Goal: Information Seeking & Learning: Find specific fact

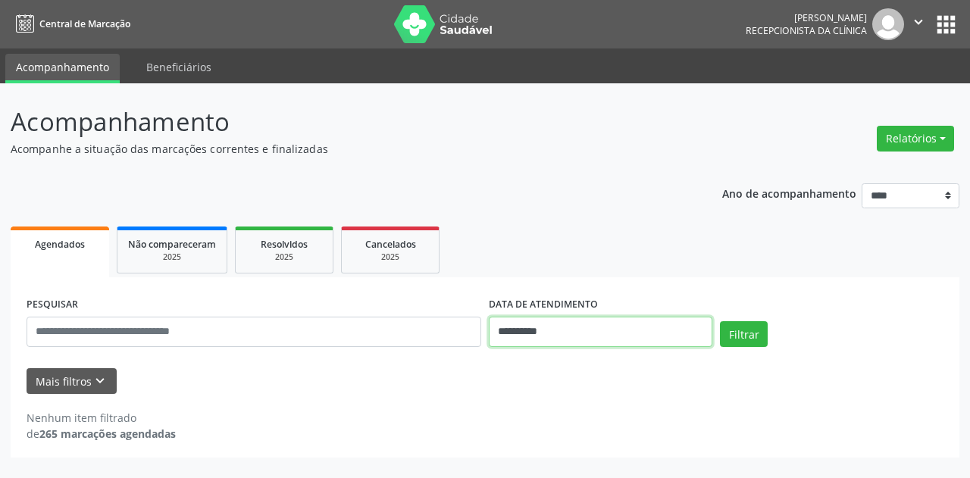
click at [653, 338] on input "**********" at bounding box center [601, 332] width 224 height 30
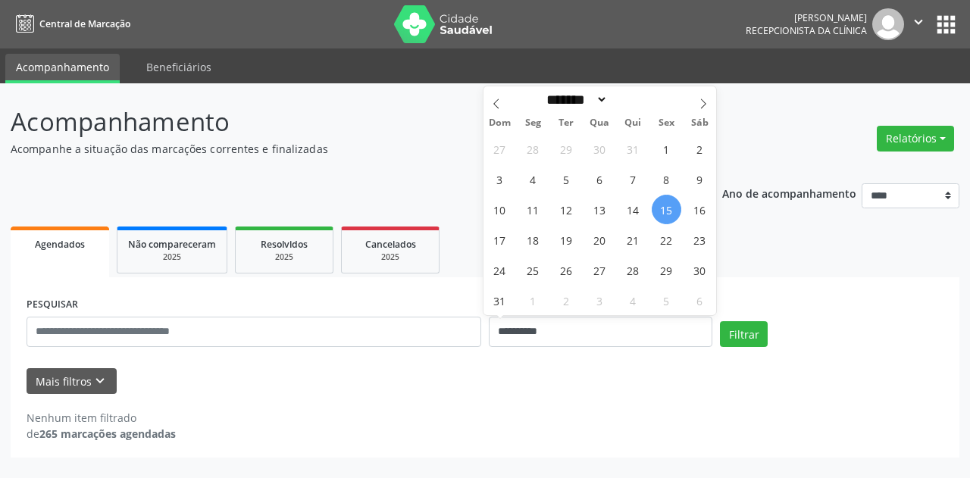
click at [667, 203] on span "15" at bounding box center [667, 210] width 30 height 30
type input "**********"
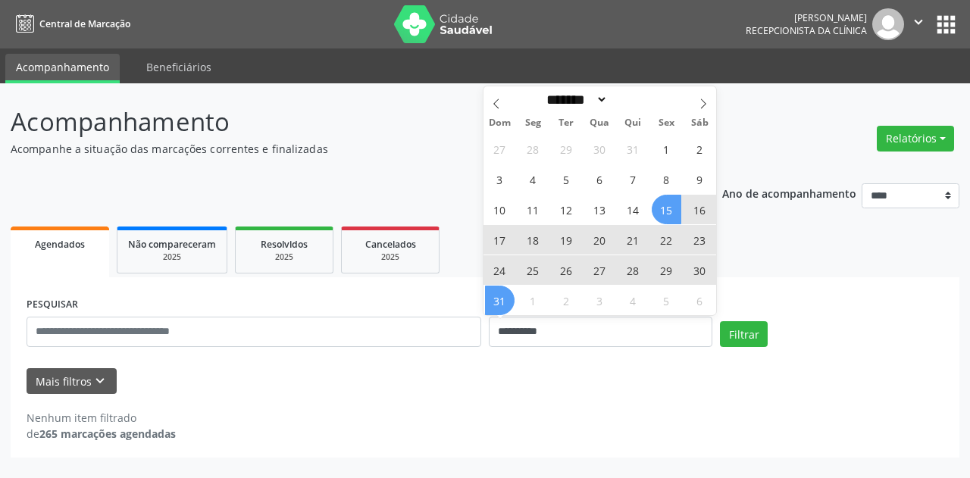
click at [505, 297] on span "31" at bounding box center [500, 301] width 30 height 30
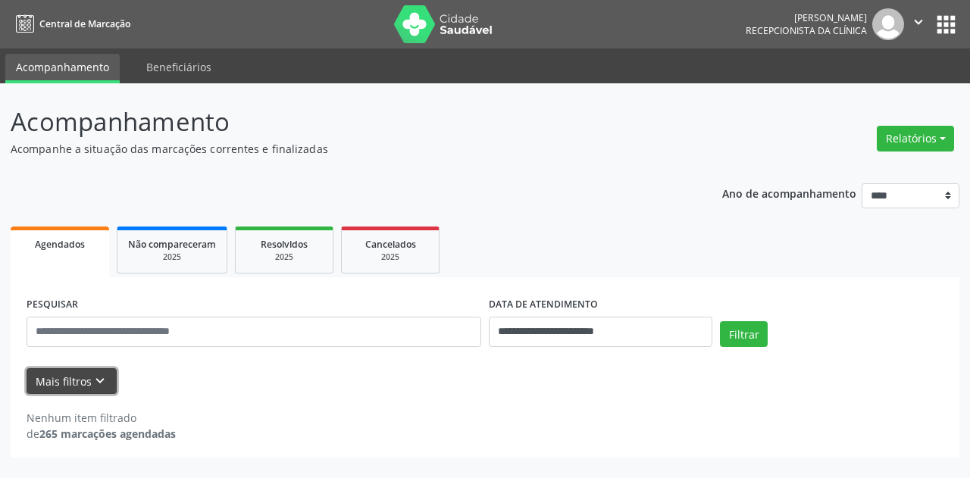
click at [102, 385] on icon "keyboard_arrow_down" at bounding box center [100, 381] width 17 height 17
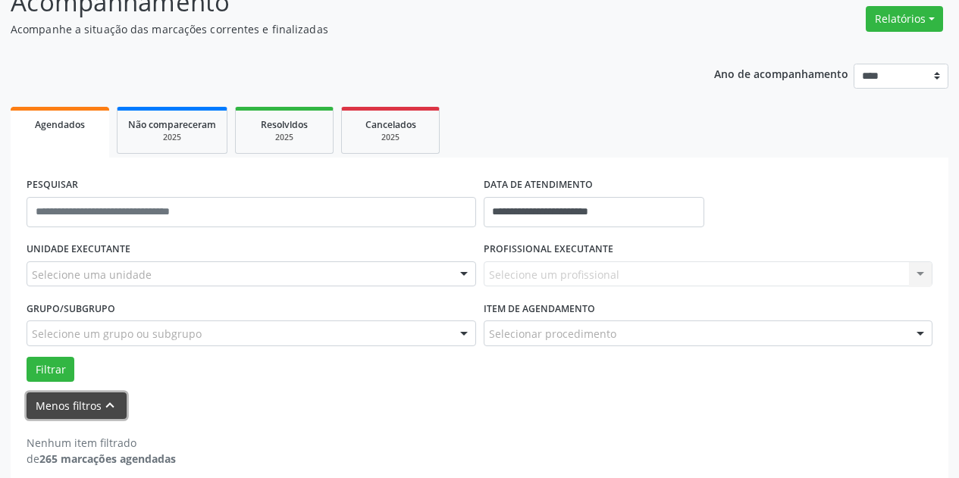
scroll to position [135, 0]
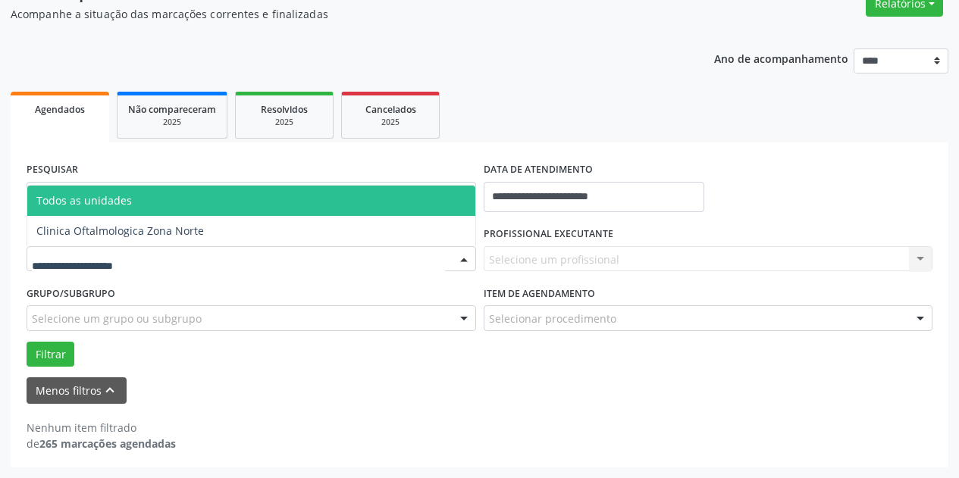
click at [226, 258] on div at bounding box center [252, 259] width 450 height 26
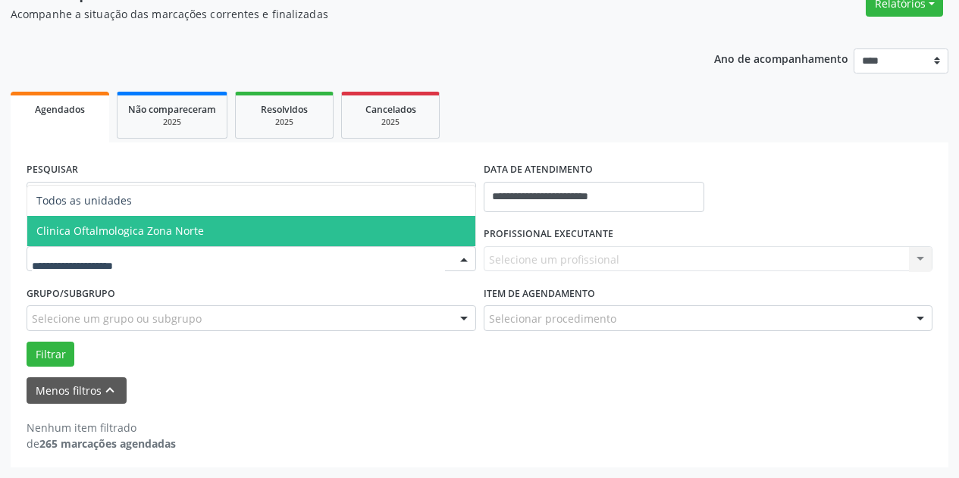
click at [234, 237] on span "Clinica Oftalmologica Zona Norte" at bounding box center [251, 231] width 448 height 30
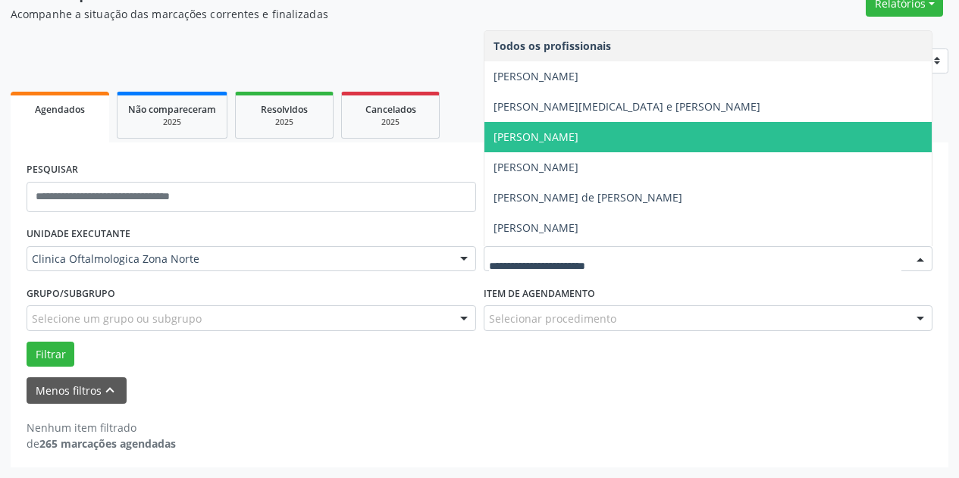
click at [576, 131] on span "[PERSON_NAME]" at bounding box center [536, 137] width 85 height 14
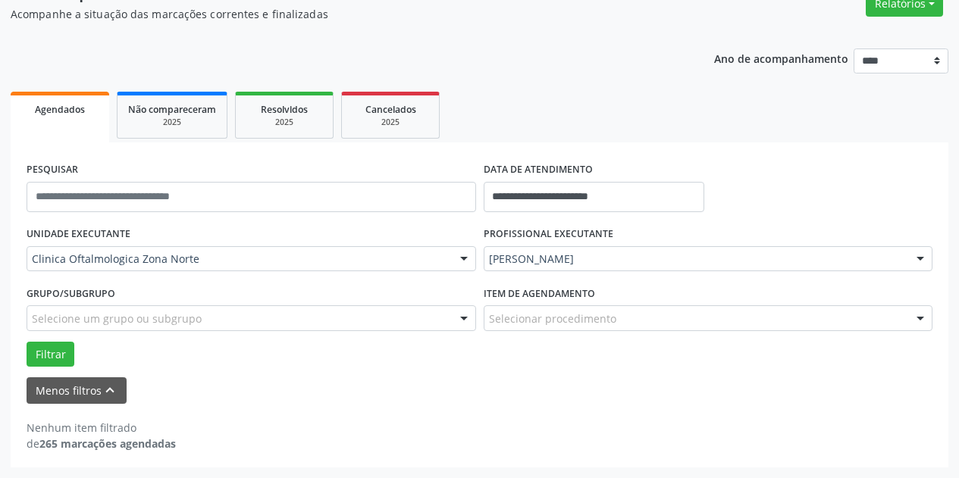
click at [346, 315] on div "Selecione um grupo ou subgrupo" at bounding box center [252, 319] width 450 height 26
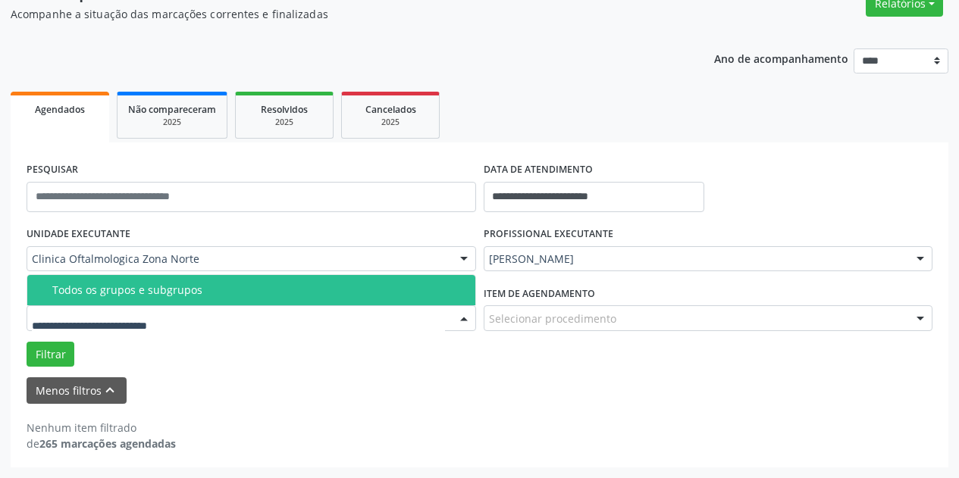
click at [354, 284] on span "Todos os grupos e subgrupos" at bounding box center [251, 290] width 448 height 30
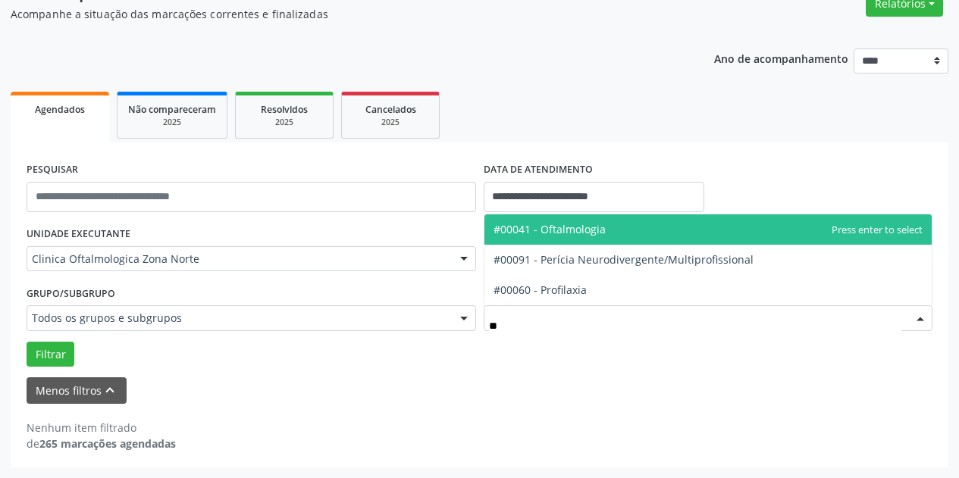
type input "***"
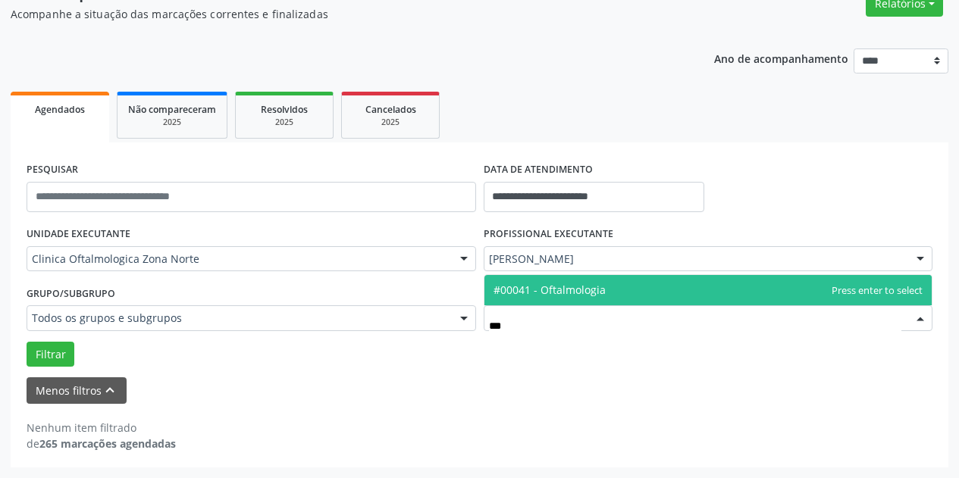
click at [619, 287] on span "#00041 - Oftalmologia" at bounding box center [708, 290] width 448 height 30
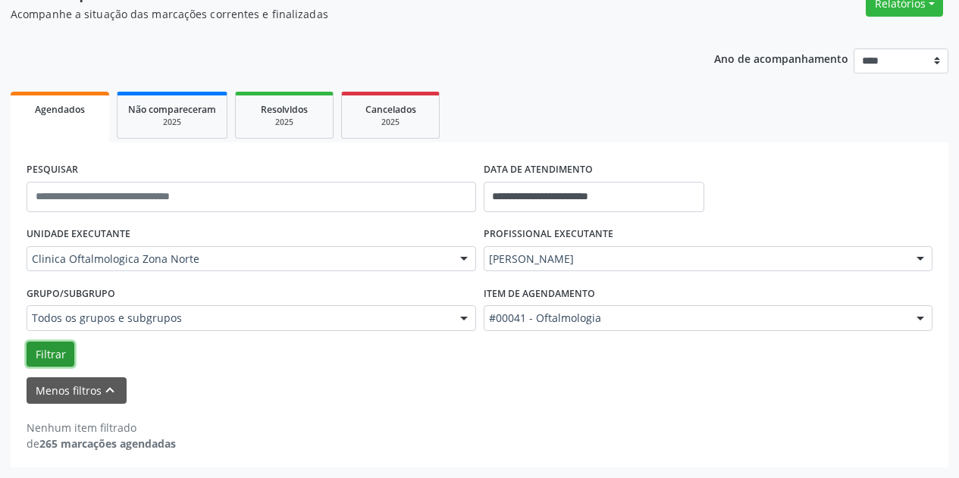
click at [52, 346] on button "Filtrar" at bounding box center [51, 355] width 48 height 26
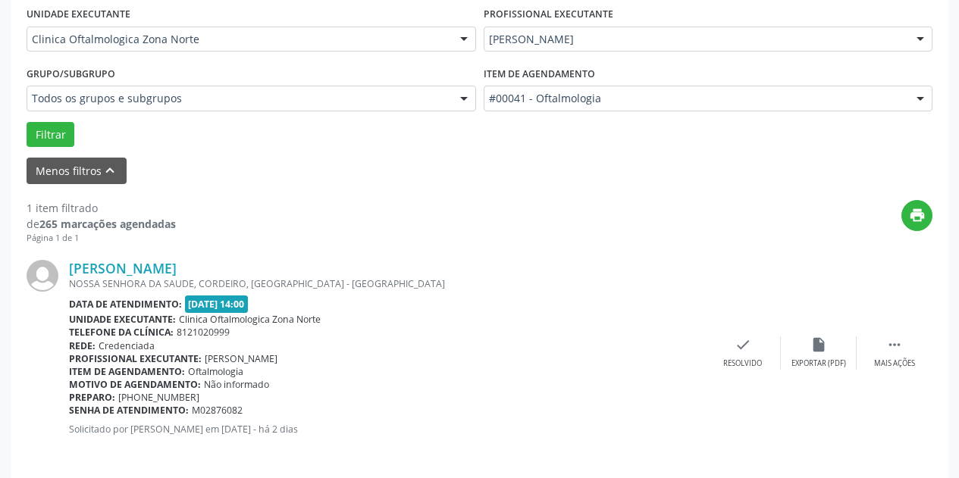
scroll to position [365, 0]
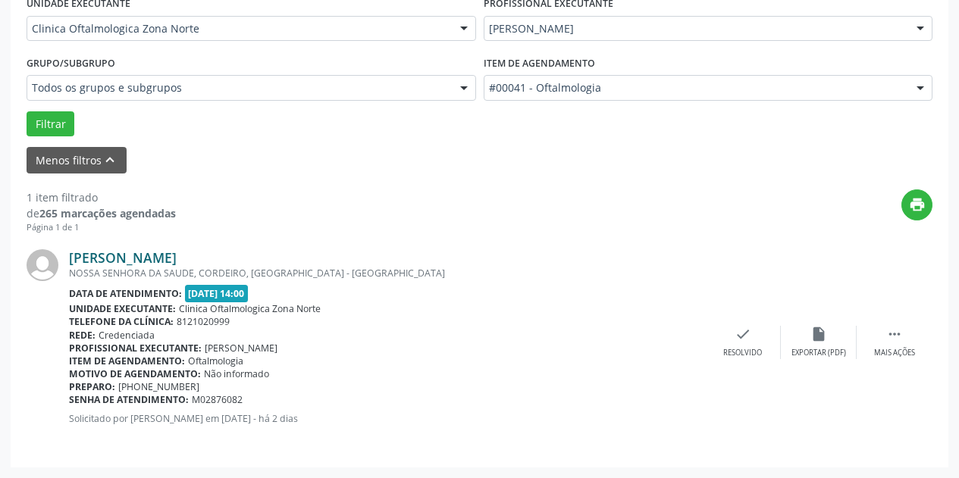
click at [177, 256] on link "[PERSON_NAME]" at bounding box center [123, 257] width 108 height 17
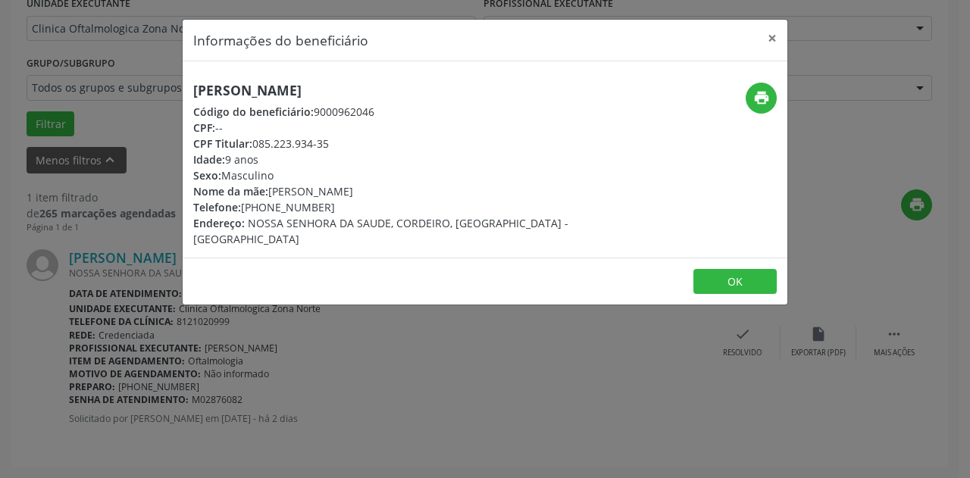
drag, startPoint x: 412, startPoint y: 89, endPoint x: 193, endPoint y: 96, distance: 220.0
click at [193, 96] on div "[PERSON_NAME] Código do beneficiário: 9000962046 CPF: -- CPF Titular: 085.223.9…" at bounding box center [384, 165] width 403 height 165
copy h5 "[PERSON_NAME]"
drag, startPoint x: 326, startPoint y: 205, endPoint x: 265, endPoint y: 205, distance: 61.4
click at [265, 205] on div "Telefone: [PHONE_NUMBER]" at bounding box center [384, 207] width 382 height 16
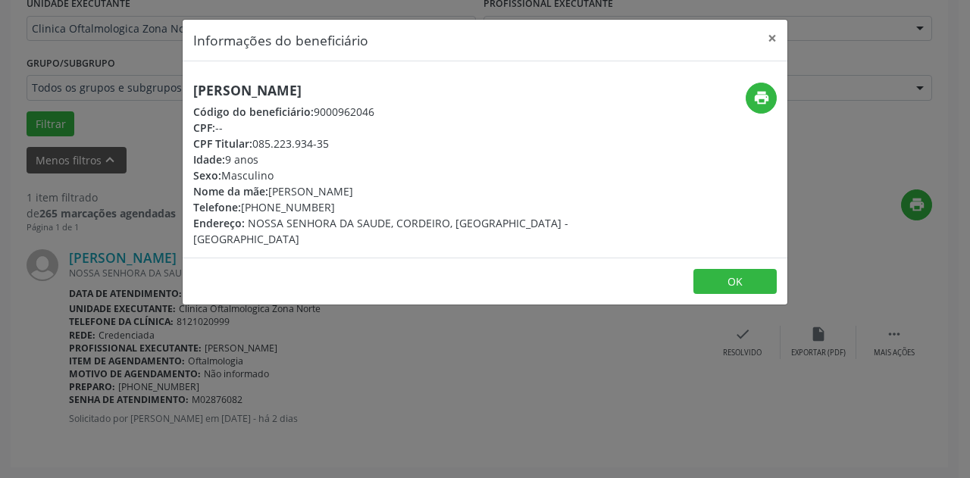
copy div "99835-5230"
drag, startPoint x: 457, startPoint y: 193, endPoint x: 271, endPoint y: 188, distance: 186.6
click at [271, 189] on div "Nome da mãe: [PERSON_NAME]" at bounding box center [384, 191] width 382 height 16
copy div "[PERSON_NAME]"
drag, startPoint x: 271, startPoint y: 161, endPoint x: 193, endPoint y: 166, distance: 77.5
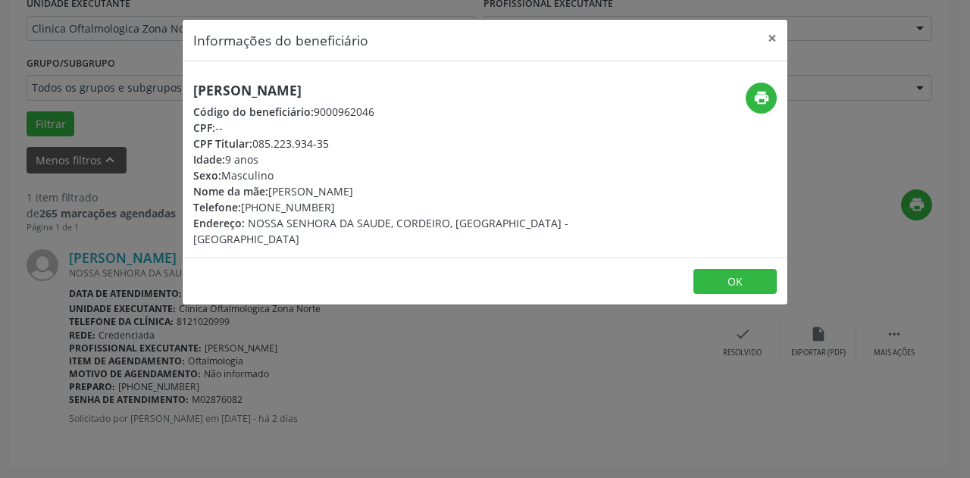
click at [193, 166] on div "Idade: 9 anos" at bounding box center [384, 160] width 382 height 16
copy div "Idade: 9 anos"
drag, startPoint x: 771, startPoint y: 33, endPoint x: 429, endPoint y: 189, distance: 375.6
click at [771, 34] on button "×" at bounding box center [772, 38] width 30 height 37
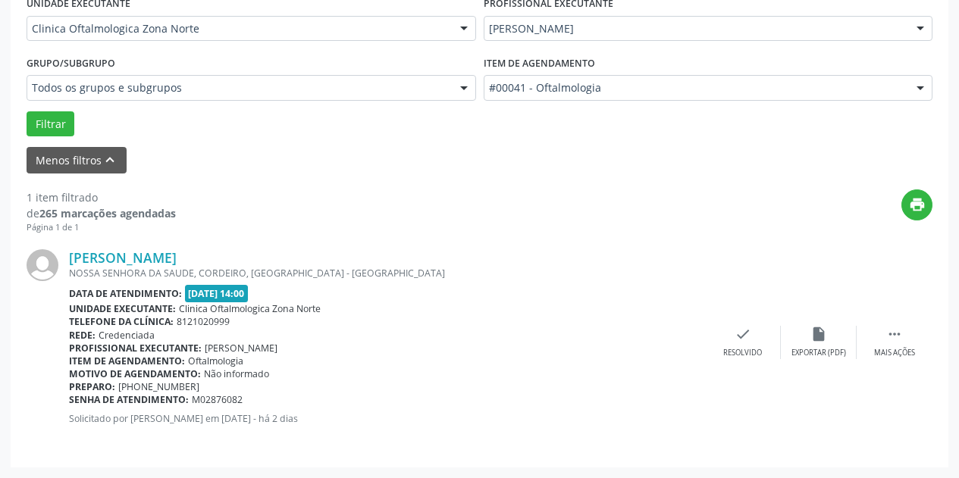
drag, startPoint x: 250, startPoint y: 404, endPoint x: 70, endPoint y: 403, distance: 180.5
click at [70, 403] on div "Senha de atendimento: M02876082" at bounding box center [387, 399] width 636 height 13
copy div "Senha de atendimento: M02876082"
click at [177, 252] on link "[PERSON_NAME]" at bounding box center [123, 257] width 108 height 17
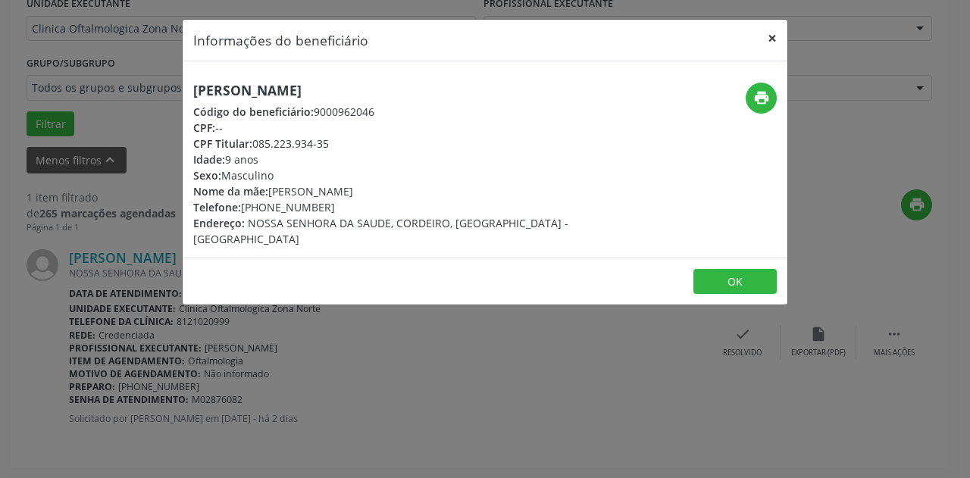
click at [773, 39] on button "×" at bounding box center [772, 38] width 30 height 37
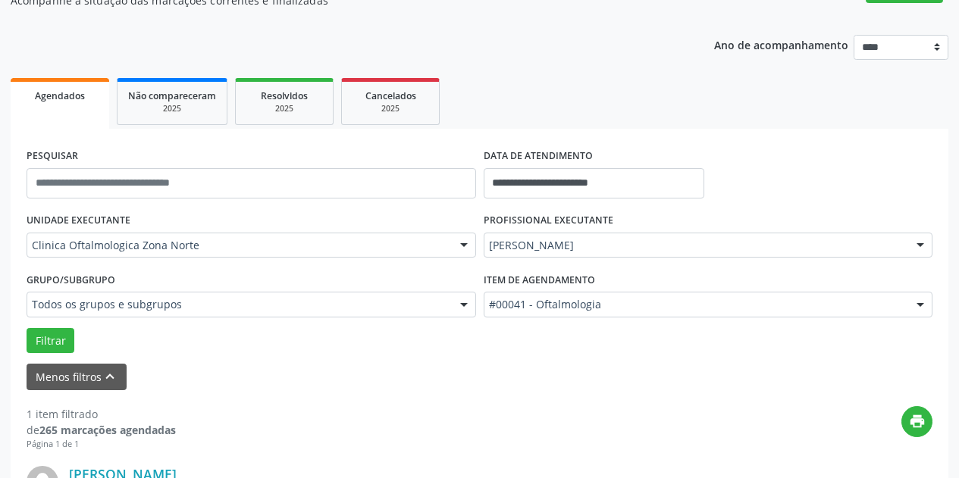
scroll to position [152, 0]
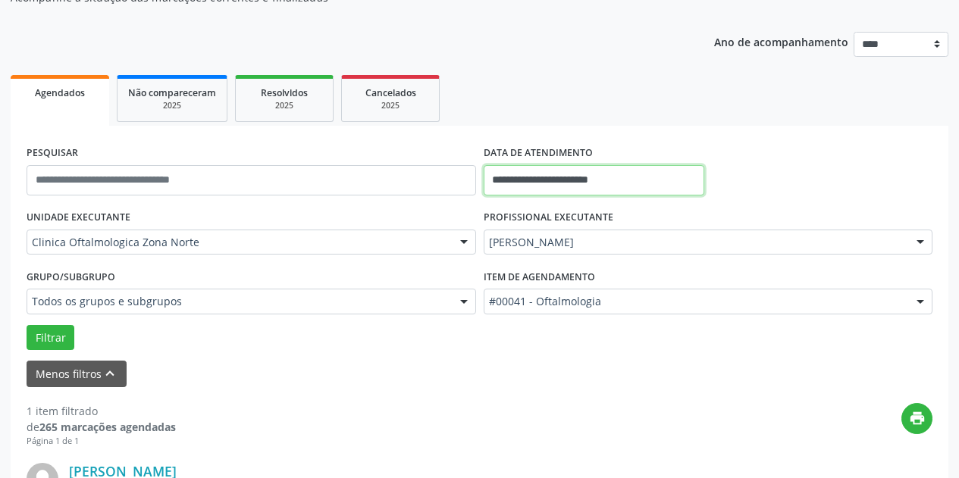
click at [664, 173] on input "**********" at bounding box center [594, 180] width 221 height 30
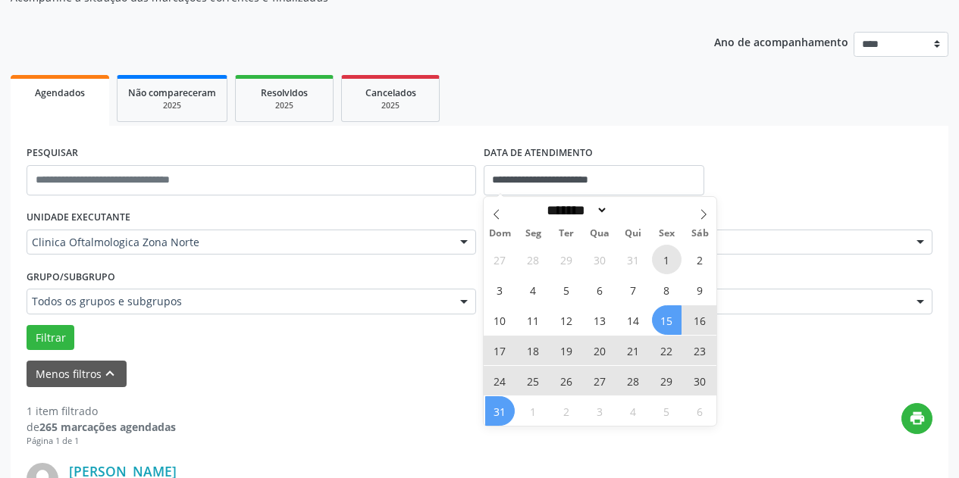
click at [665, 256] on span "1" at bounding box center [667, 260] width 30 height 30
type input "**********"
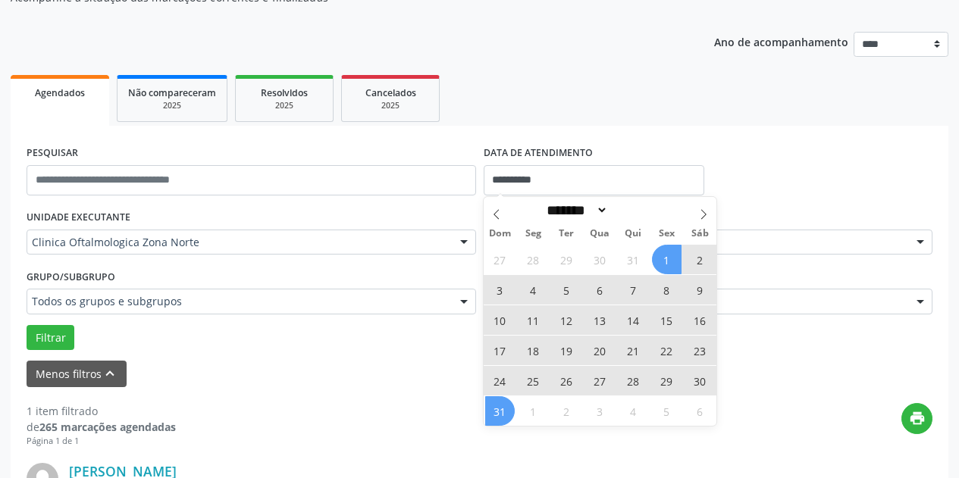
click at [504, 410] on span "31" at bounding box center [500, 412] width 30 height 30
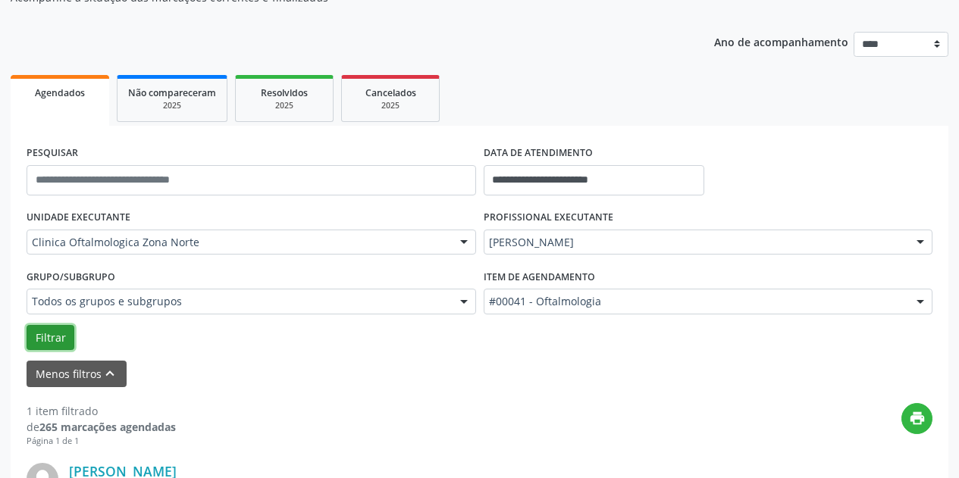
click at [63, 337] on button "Filtrar" at bounding box center [51, 338] width 48 height 26
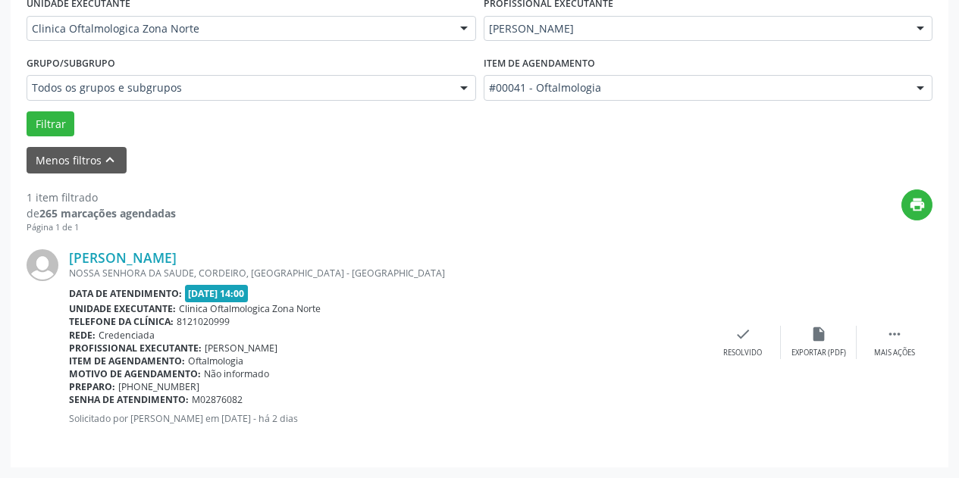
scroll to position [214, 0]
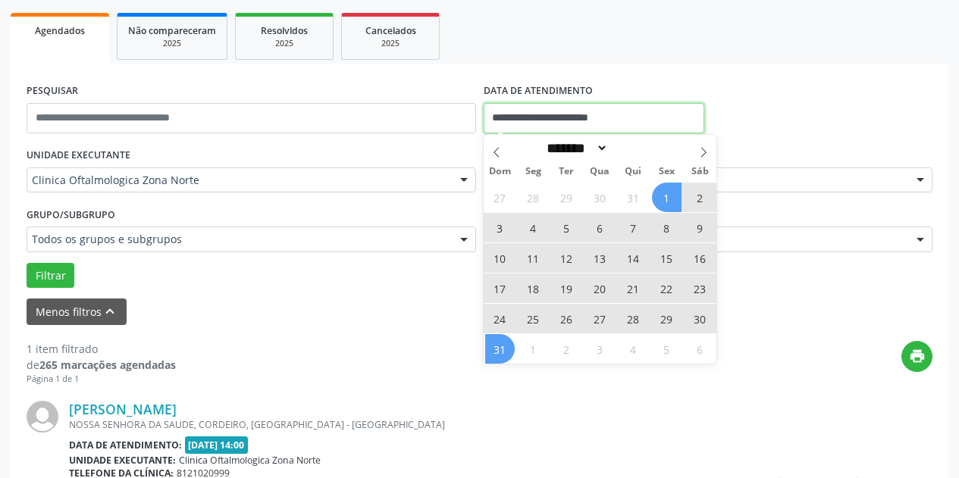
click at [669, 113] on input "**********" at bounding box center [594, 118] width 221 height 30
click at [709, 157] on icon at bounding box center [703, 152] width 11 height 11
select select "*"
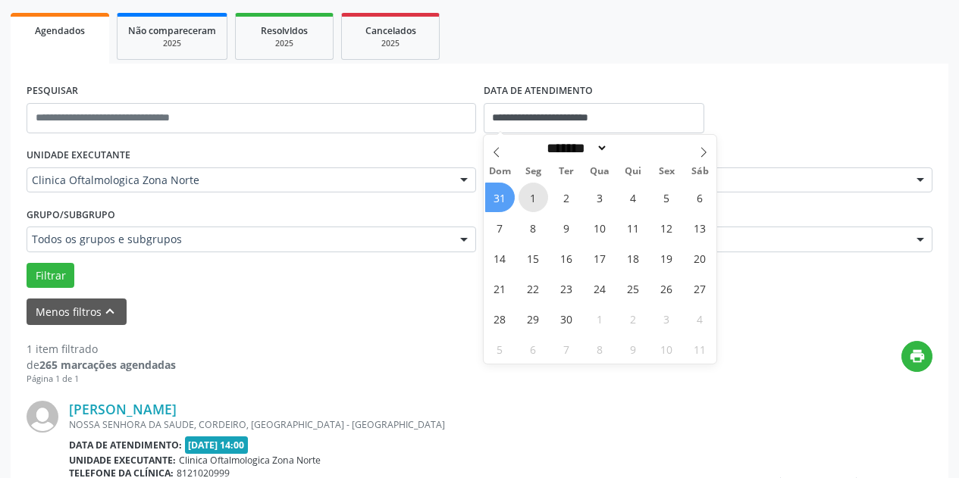
click at [527, 198] on span "1" at bounding box center [534, 198] width 30 height 30
type input "**********"
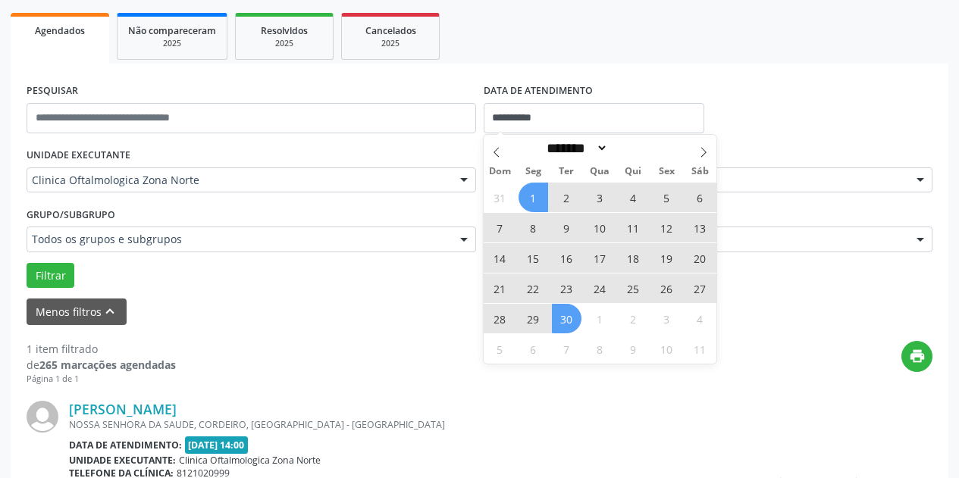
click at [569, 330] on span "30" at bounding box center [567, 319] width 30 height 30
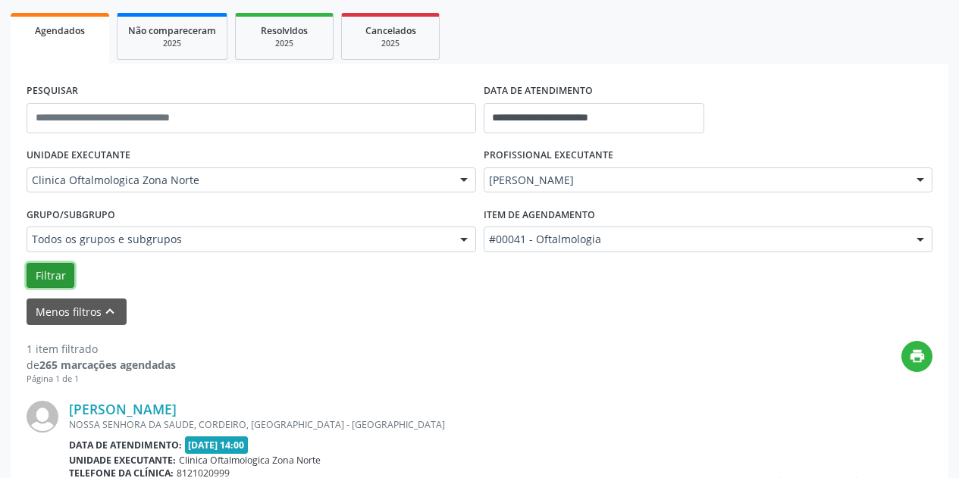
click at [58, 276] on button "Filtrar" at bounding box center [51, 276] width 48 height 26
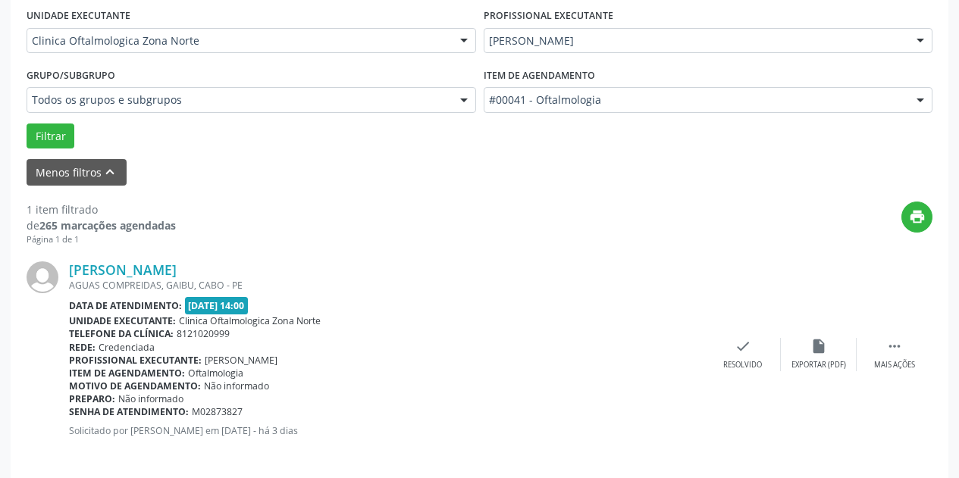
scroll to position [365, 0]
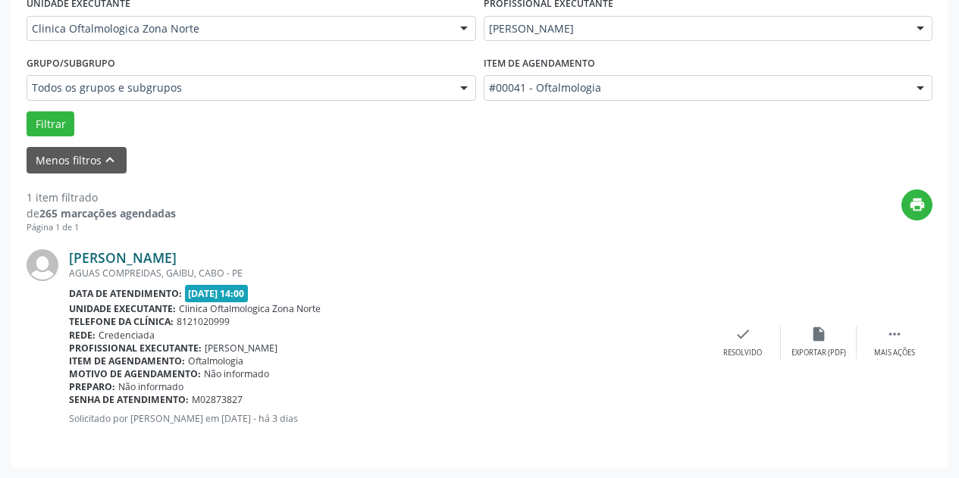
click at [158, 254] on link "[PERSON_NAME]" at bounding box center [123, 257] width 108 height 17
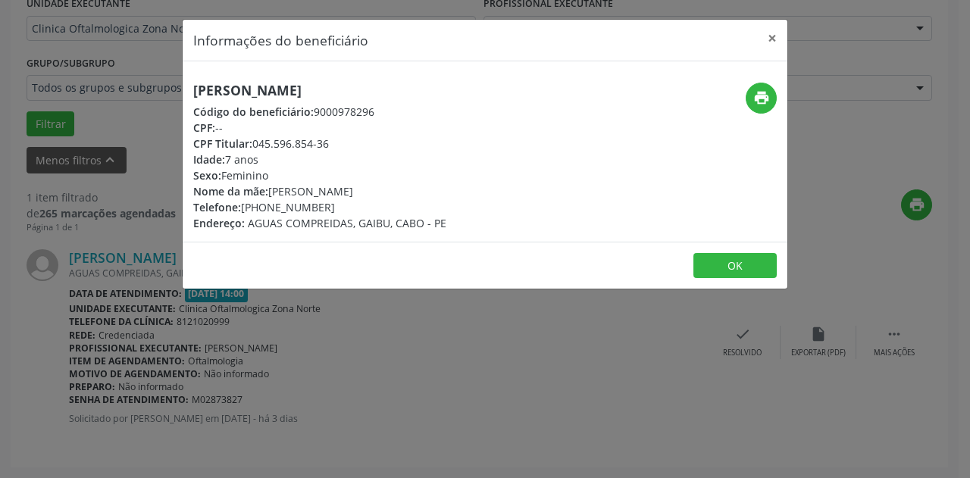
drag, startPoint x: 366, startPoint y: 89, endPoint x: 190, endPoint y: 87, distance: 176.7
click at [190, 87] on div "[PERSON_NAME] Código do beneficiário: 9000978296 CPF: -- CPF Titular: 045.596.8…" at bounding box center [384, 157] width 403 height 149
copy h5 "[PERSON_NAME]"
drag, startPoint x: 335, startPoint y: 209, endPoint x: 243, endPoint y: 210, distance: 91.8
click at [243, 210] on div "Telefone: [PHONE_NUMBER]" at bounding box center [319, 207] width 253 height 16
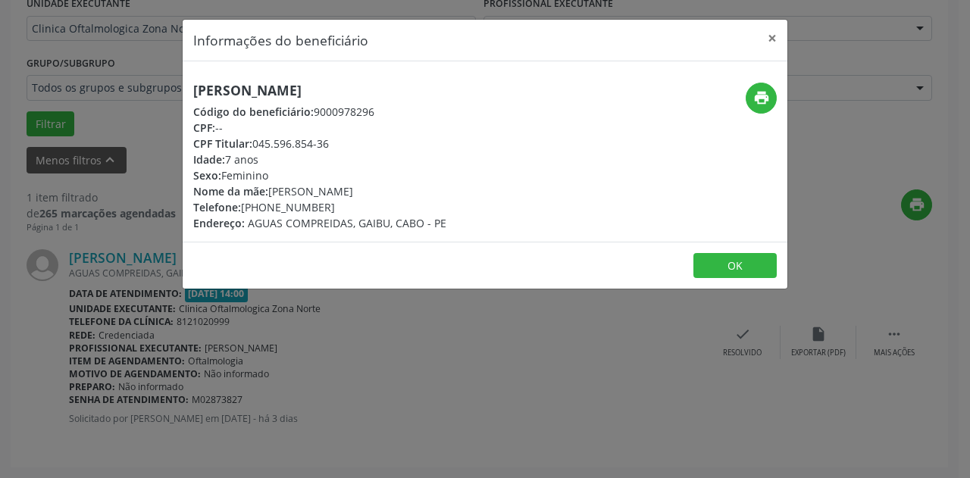
copy div "[PHONE_NUMBER]"
drag, startPoint x: 392, startPoint y: 192, endPoint x: 272, endPoint y: 193, distance: 119.8
click at [272, 193] on div "Nome da mãe: [PERSON_NAME]" at bounding box center [319, 191] width 253 height 16
copy div "[PERSON_NAME]"
drag, startPoint x: 268, startPoint y: 160, endPoint x: 192, endPoint y: 162, distance: 75.9
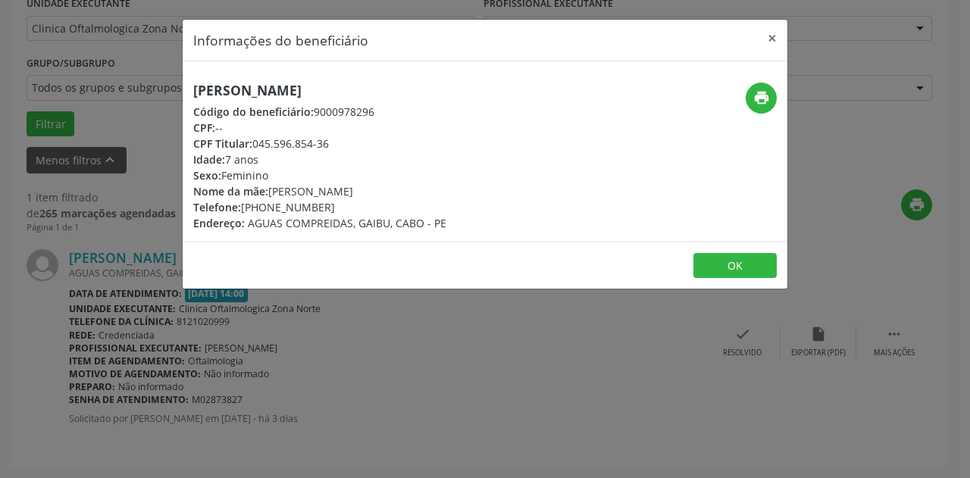
click at [192, 162] on div "[PERSON_NAME] Código do beneficiário: 9000978296 CPF: -- CPF Titular: 045.596.8…" at bounding box center [384, 157] width 403 height 149
copy div "Idade: 7 anos"
click at [770, 38] on button "×" at bounding box center [772, 38] width 30 height 37
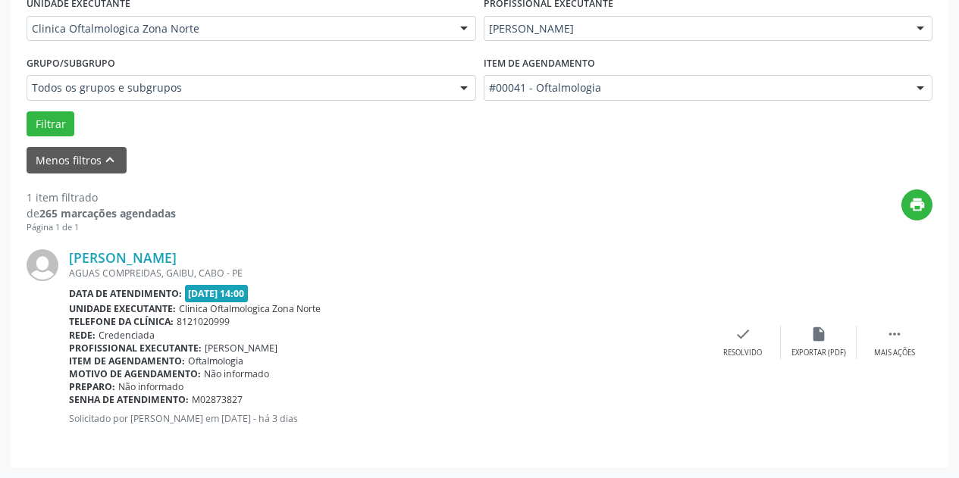
drag, startPoint x: 243, startPoint y: 399, endPoint x: 62, endPoint y: 394, distance: 180.5
click at [68, 397] on div "[PERSON_NAME] AGUAS COMPREIDAS, [GEOGRAPHIC_DATA], [GEOGRAPHIC_DATA] Data de at…" at bounding box center [480, 343] width 906 height 218
copy div "[PERSON_NAME] AGUAS COMPREIDAS, GAIBU, CABO - PE Data de atendimento: [DATE] 14…"
click at [531, 300] on div "Data de atendimento: [DATE] 14:00" at bounding box center [387, 293] width 636 height 17
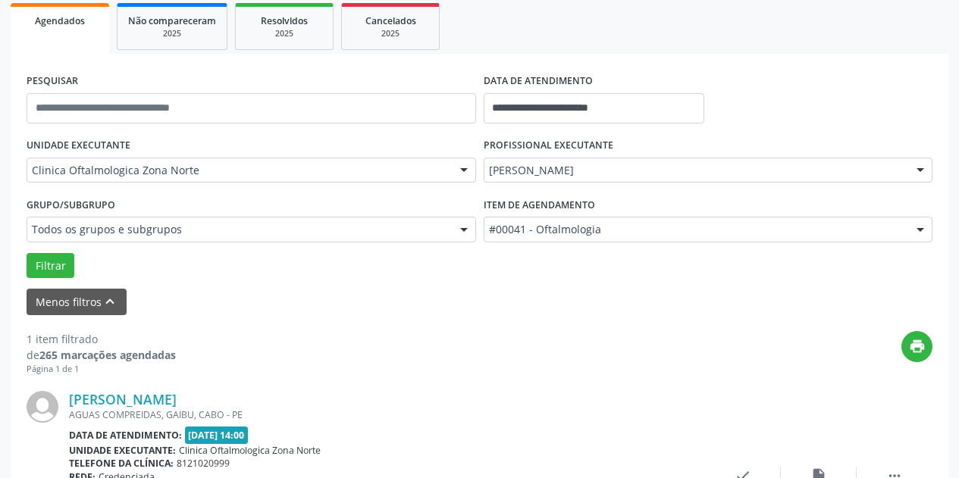
scroll to position [227, 0]
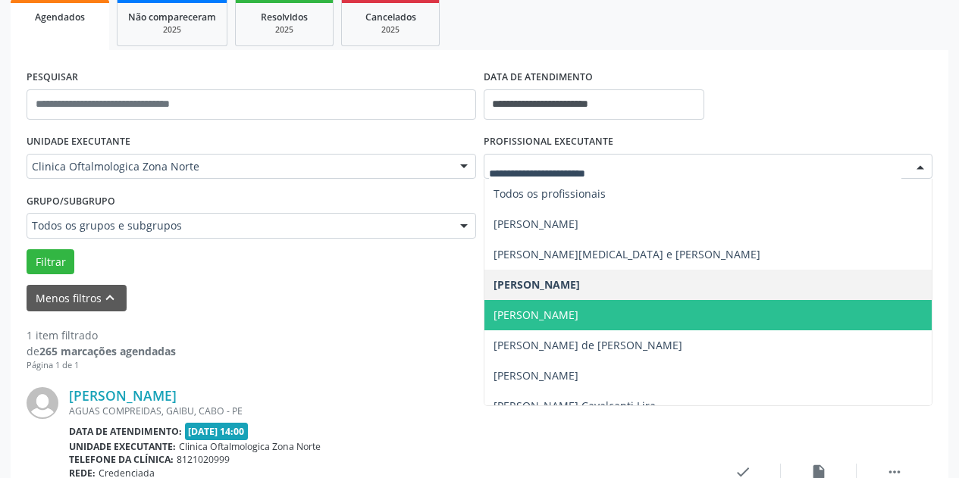
drag, startPoint x: 646, startPoint y: 318, endPoint x: 638, endPoint y: 317, distance: 8.5
click at [578, 318] on span "[PERSON_NAME]" at bounding box center [536, 315] width 85 height 14
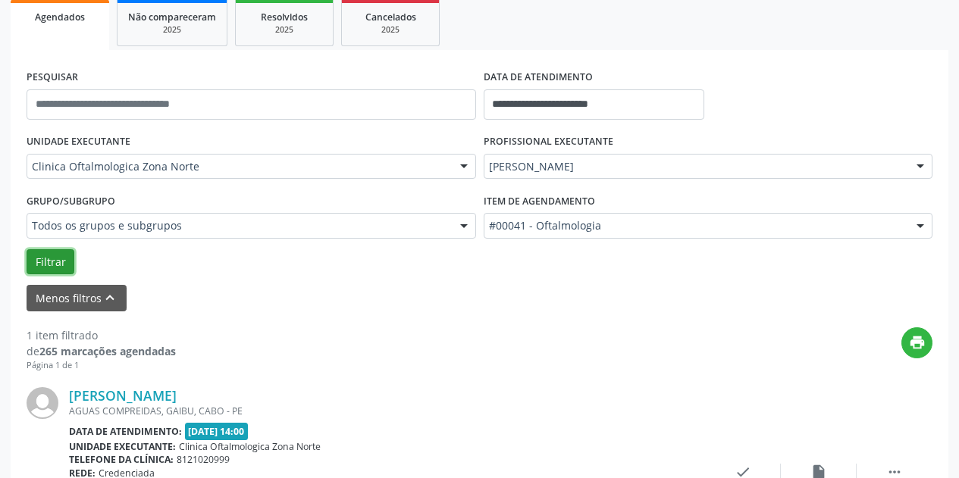
click at [61, 262] on button "Filtrar" at bounding box center [51, 262] width 48 height 26
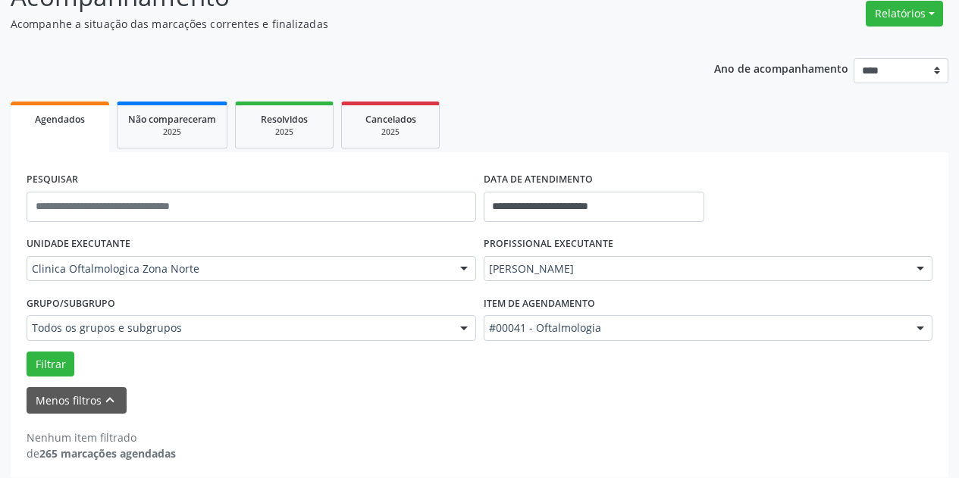
scroll to position [135, 0]
